Goal: Information Seeking & Learning: Find specific page/section

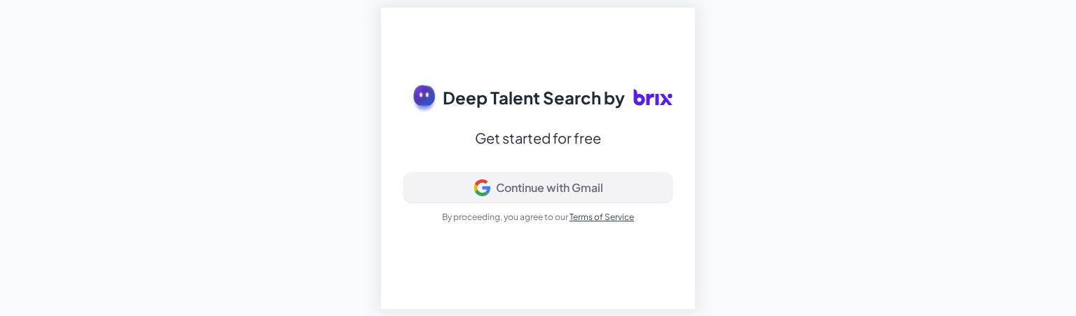
click at [527, 197] on button "Continue with Gmail" at bounding box center [538, 187] width 269 height 29
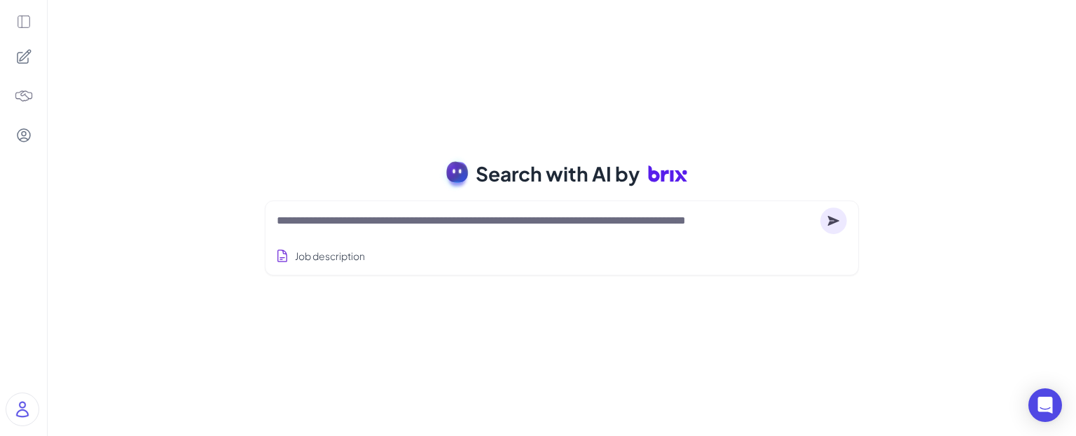
click at [441, 215] on textarea at bounding box center [546, 220] width 538 height 17
click at [452, 315] on div "Search with AI by Job description Full-stack engineer from [GEOGRAPHIC_DATA], c…" at bounding box center [562, 218] width 1029 height 436
click at [22, 25] on icon at bounding box center [23, 21] width 15 height 15
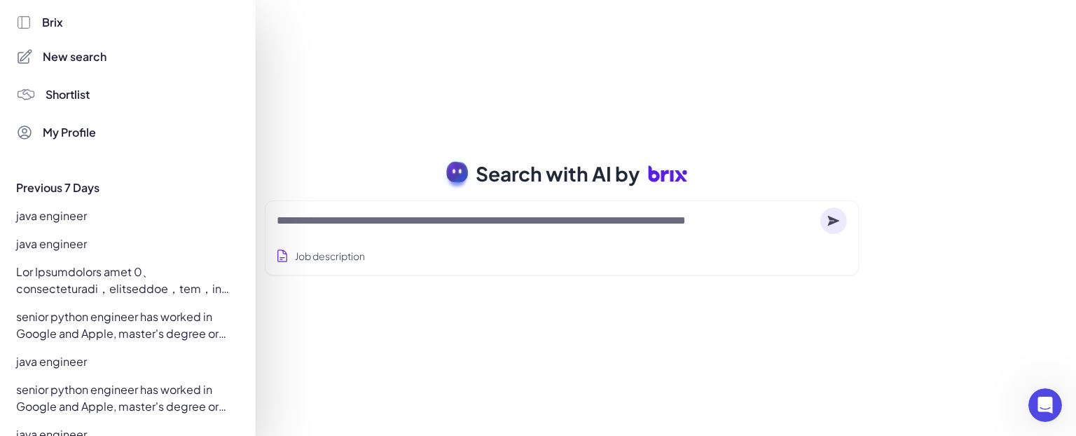
click at [67, 214] on div "java engineer" at bounding box center [124, 216] width 233 height 22
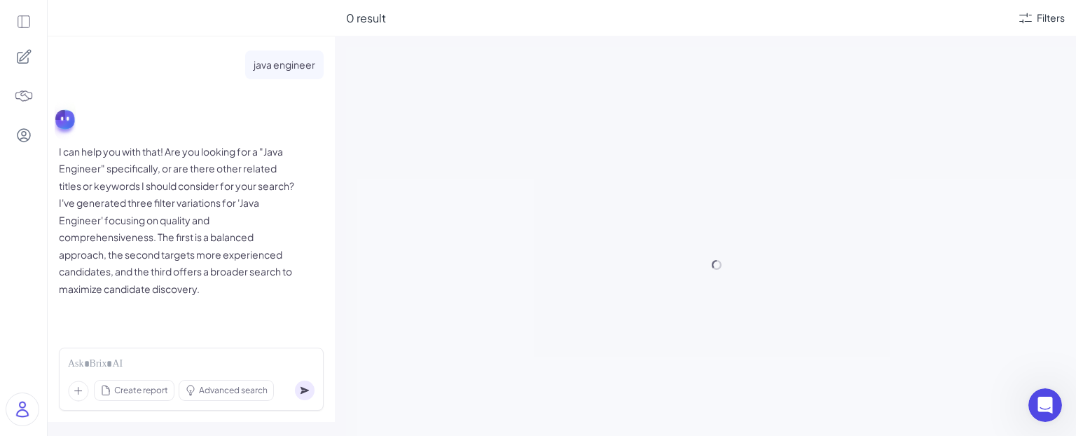
click at [21, 26] on icon at bounding box center [24, 22] width 12 height 12
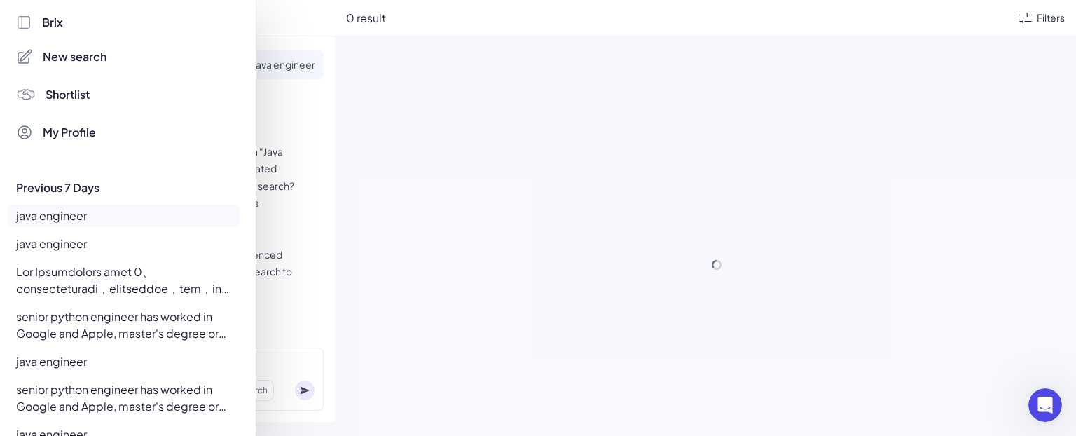
click at [80, 240] on div "java engineer" at bounding box center [124, 244] width 233 height 22
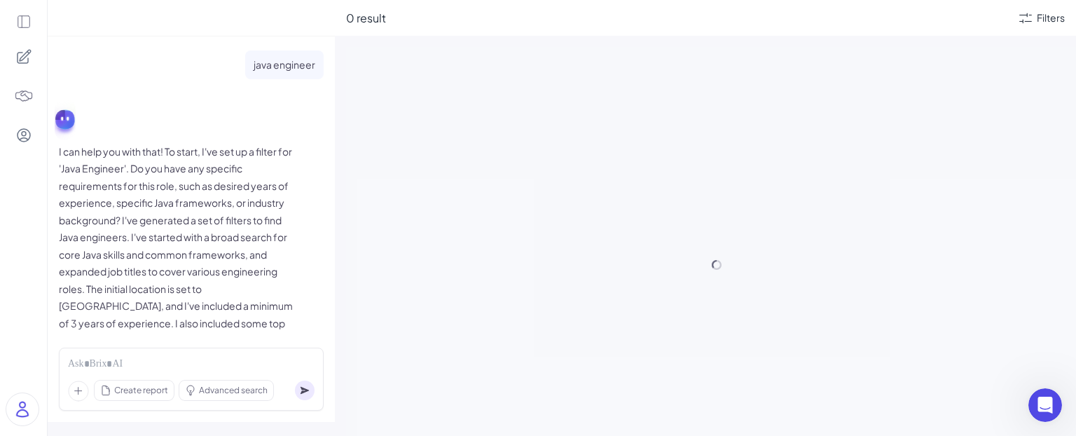
scroll to position [71, 0]
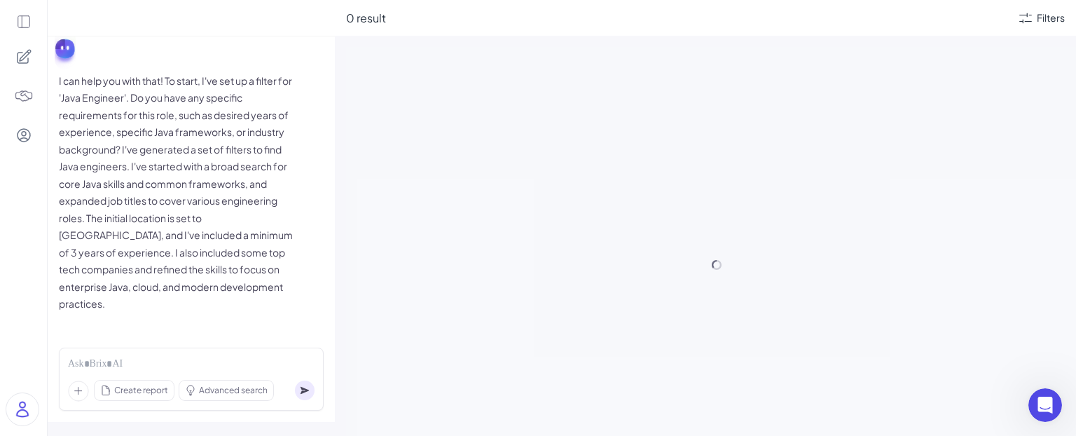
click at [27, 22] on icon at bounding box center [23, 21] width 15 height 15
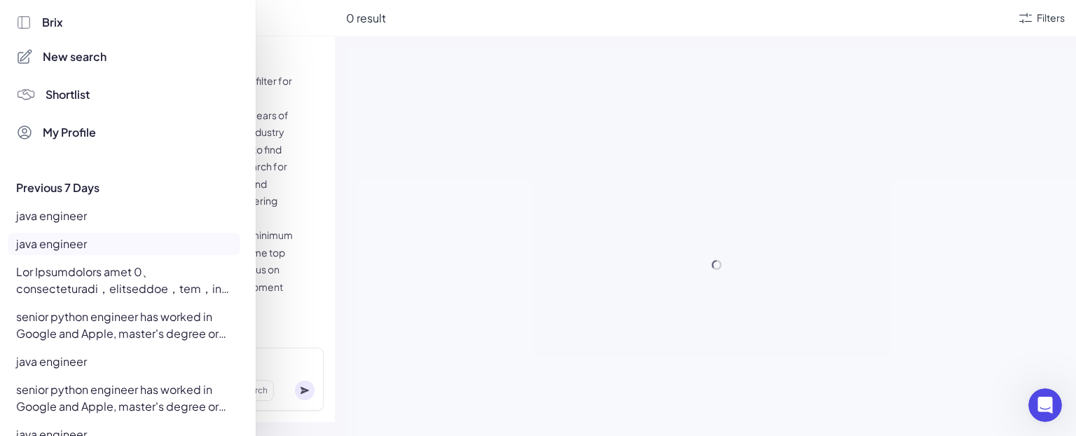
scroll to position [37, 0]
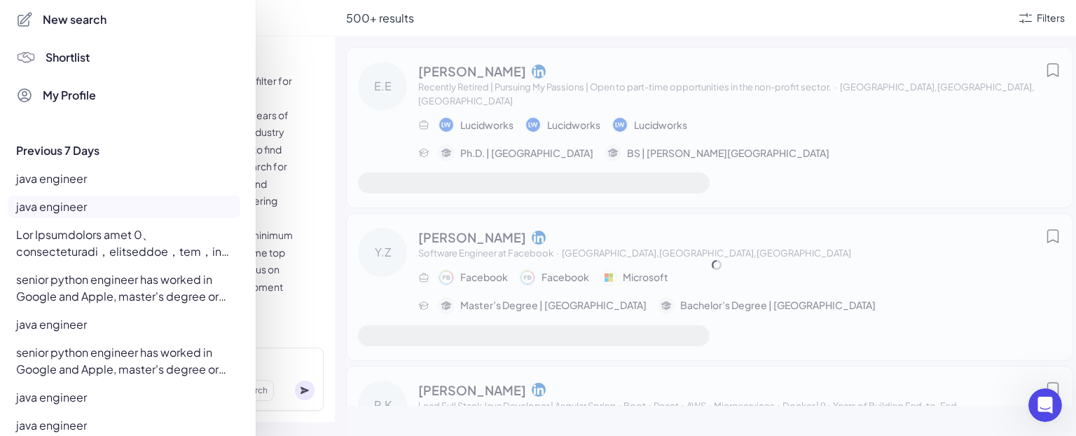
click at [364, 278] on div at bounding box center [538, 218] width 1076 height 436
